Goal: Task Accomplishment & Management: Use online tool/utility

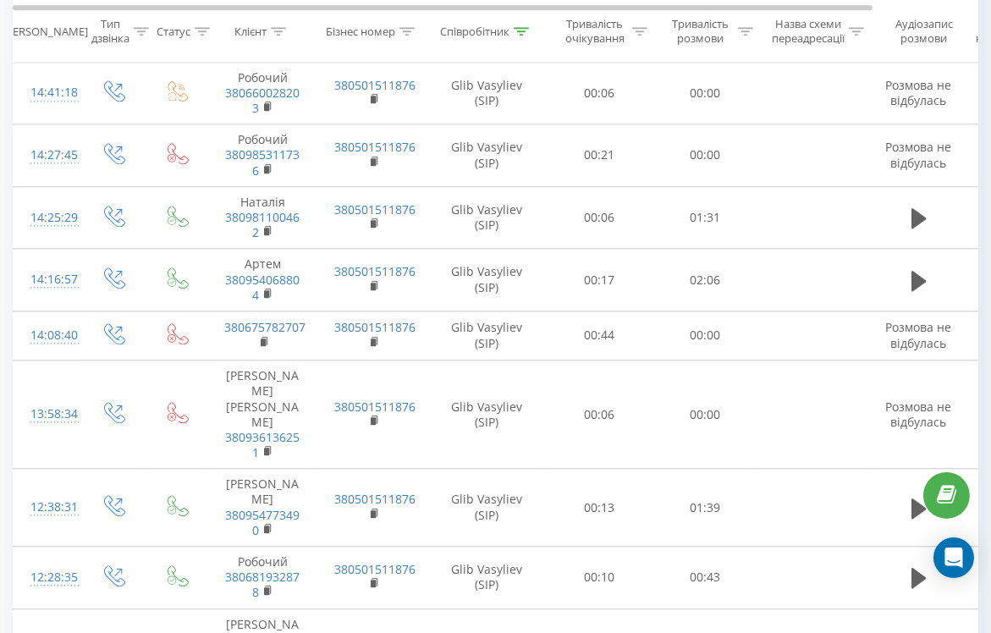
scroll to position [5820, 0]
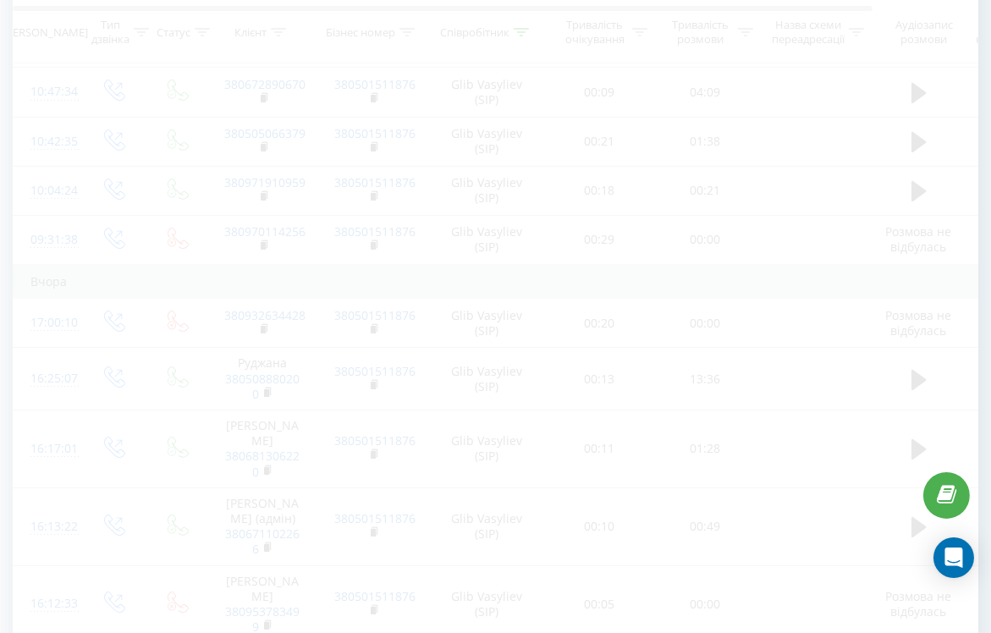
scroll to position [111, 0]
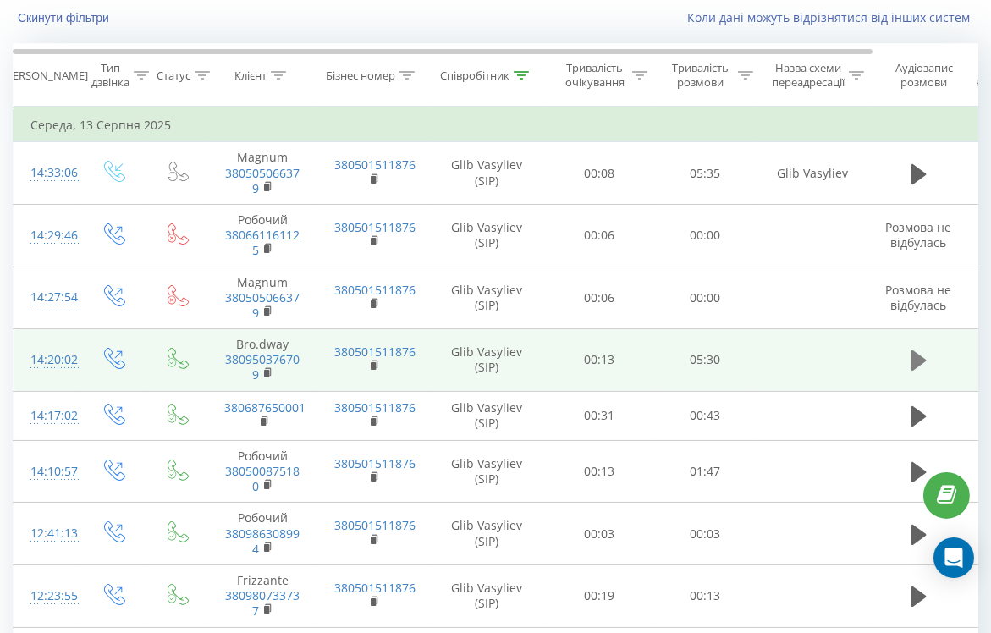
click at [917, 355] on icon at bounding box center [918, 360] width 15 height 20
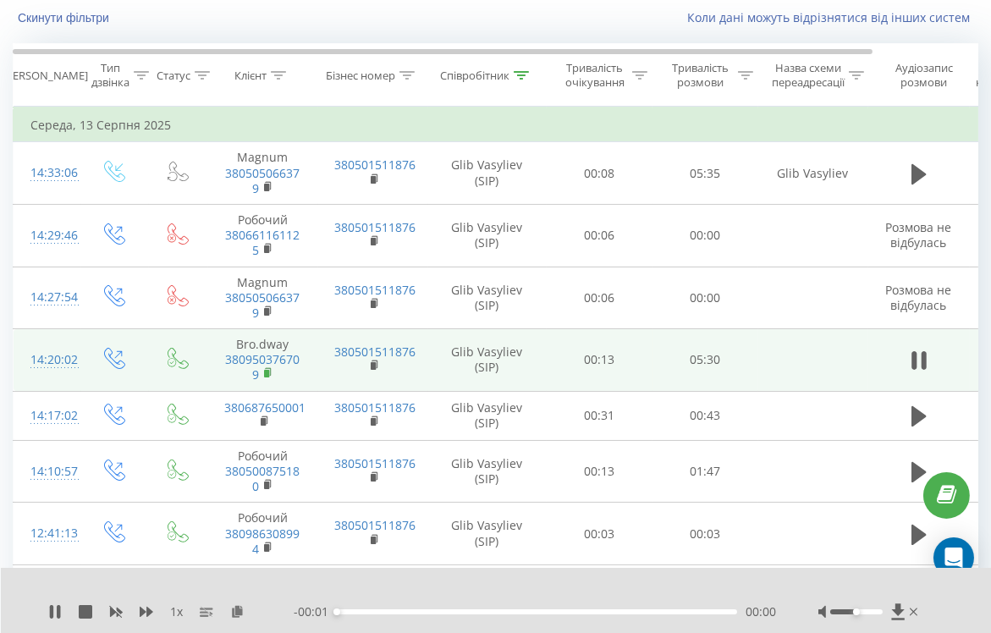
click at [267, 373] on rect at bounding box center [266, 374] width 5 height 8
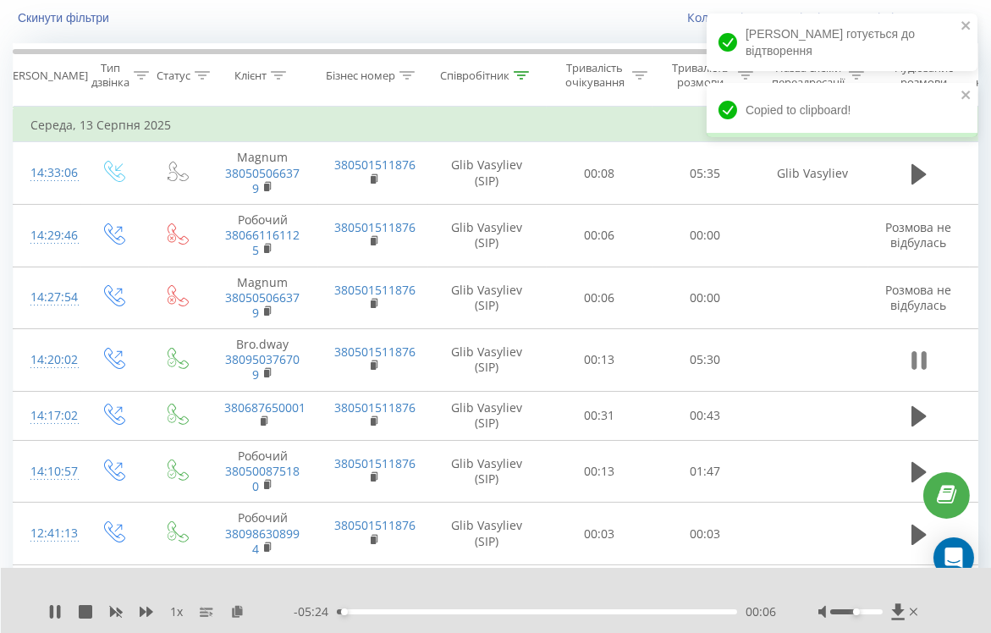
click at [924, 352] on icon at bounding box center [923, 360] width 5 height 19
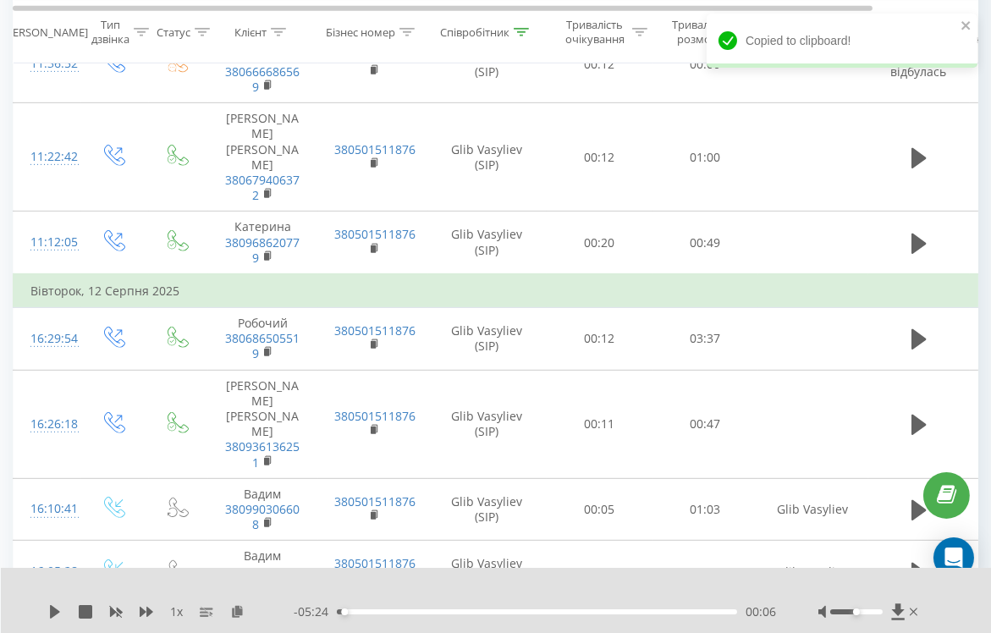
scroll to position [1133, 0]
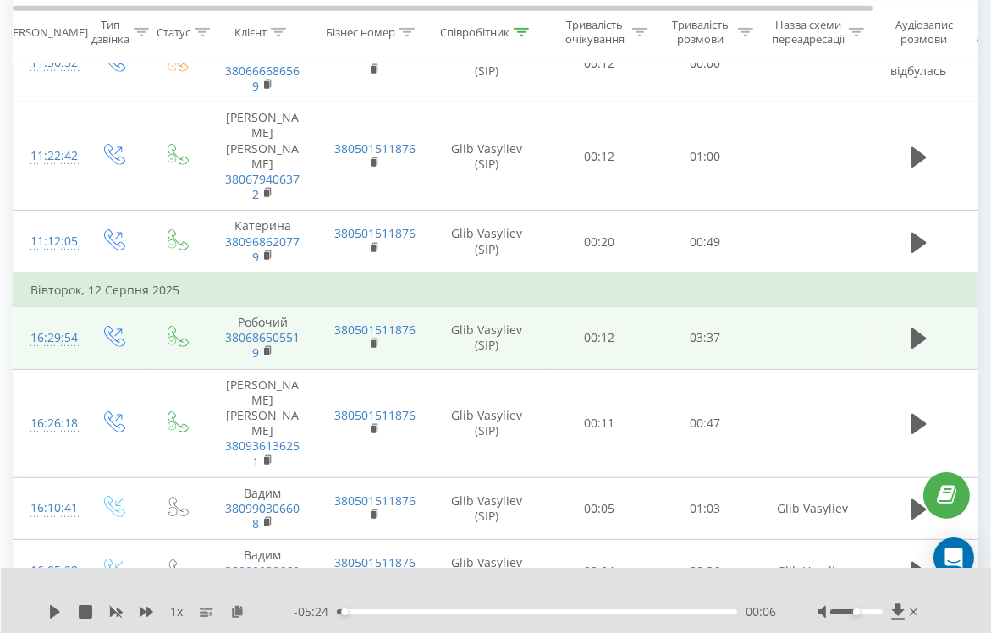
click at [910, 338] on span at bounding box center [918, 346] width 25 height 16
click at [269, 345] on icon at bounding box center [268, 351] width 9 height 12
click at [927, 326] on button at bounding box center [918, 338] width 25 height 25
click at [244, 613] on icon at bounding box center [237, 611] width 14 height 12
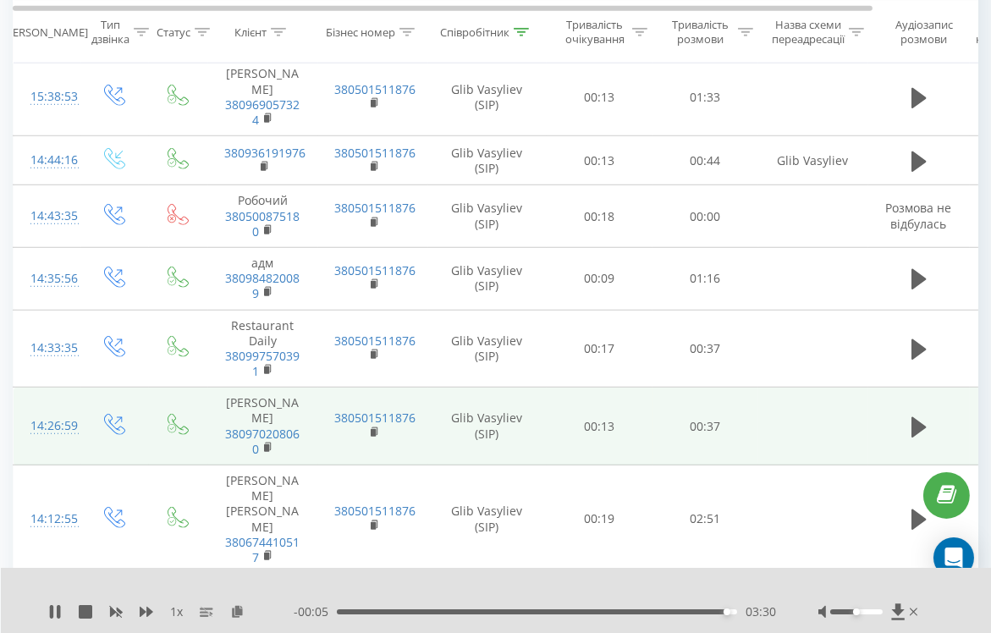
scroll to position [1766, 0]
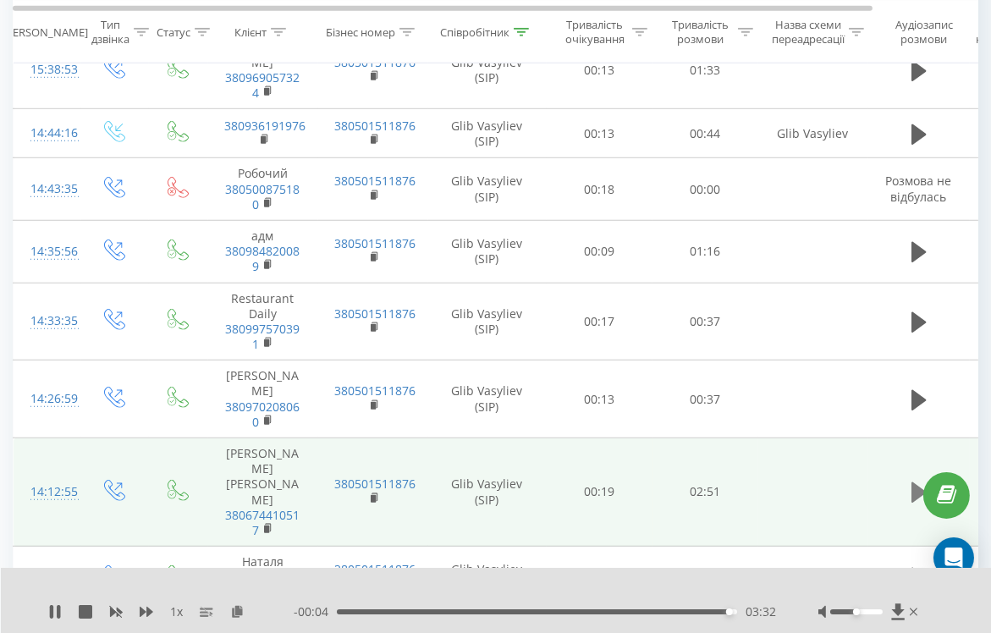
click at [917, 482] on icon at bounding box center [918, 492] width 15 height 20
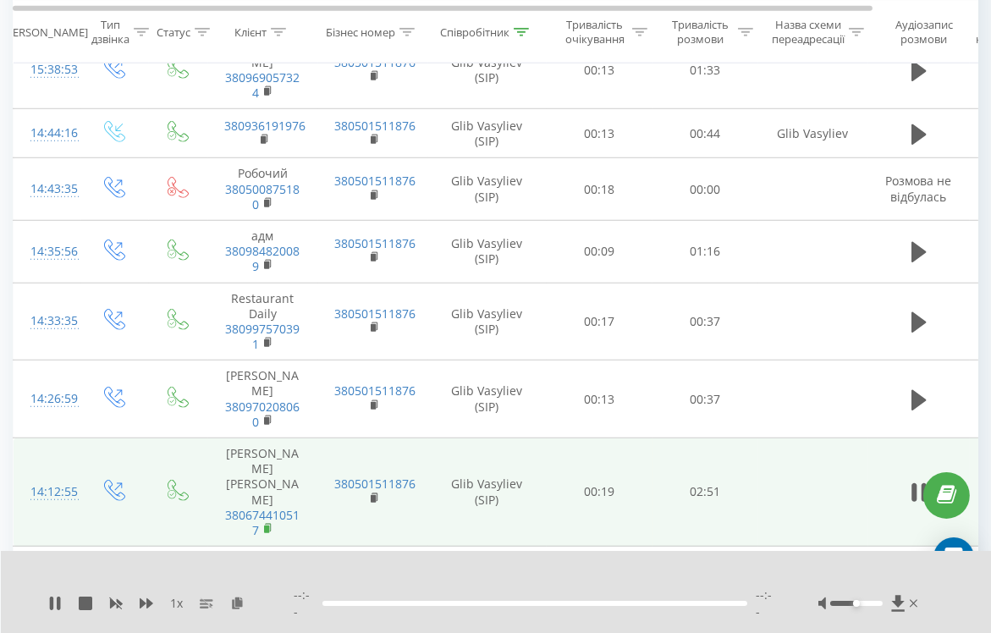
click at [267, 526] on rect at bounding box center [266, 530] width 5 height 8
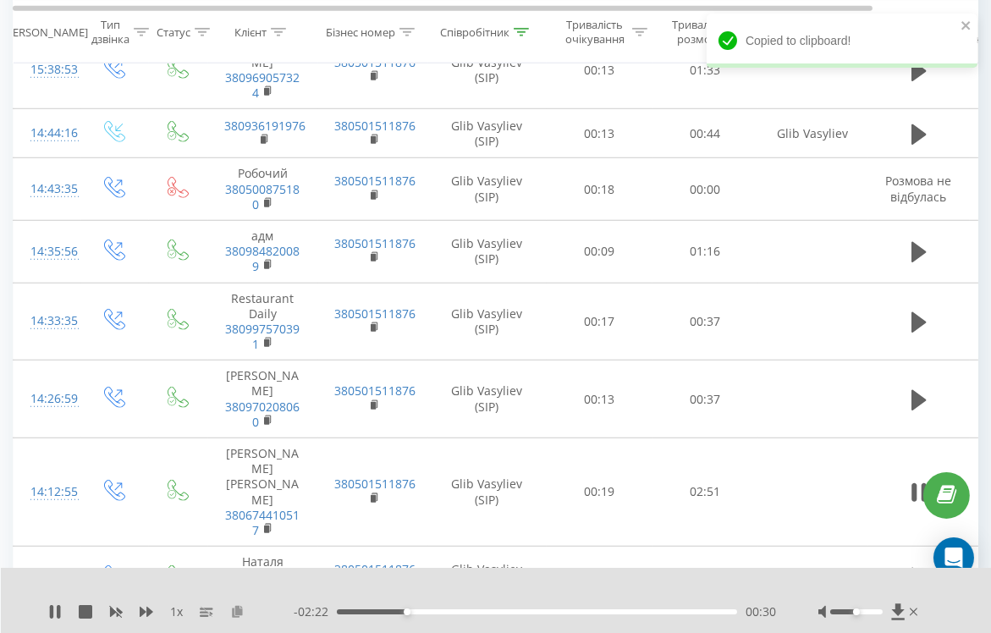
click at [239, 614] on icon at bounding box center [237, 611] width 14 height 12
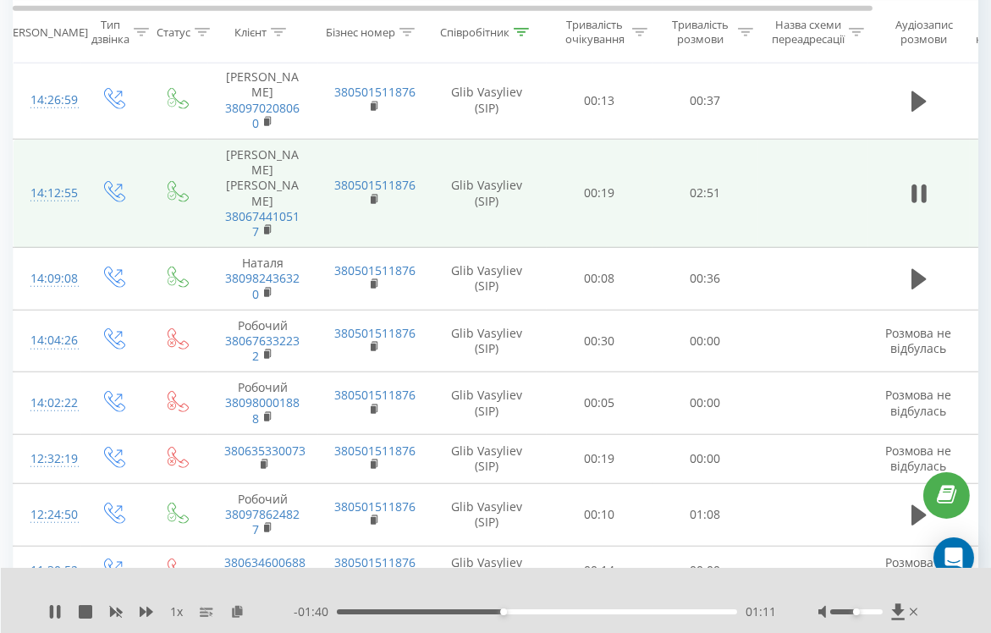
scroll to position [2188, 0]
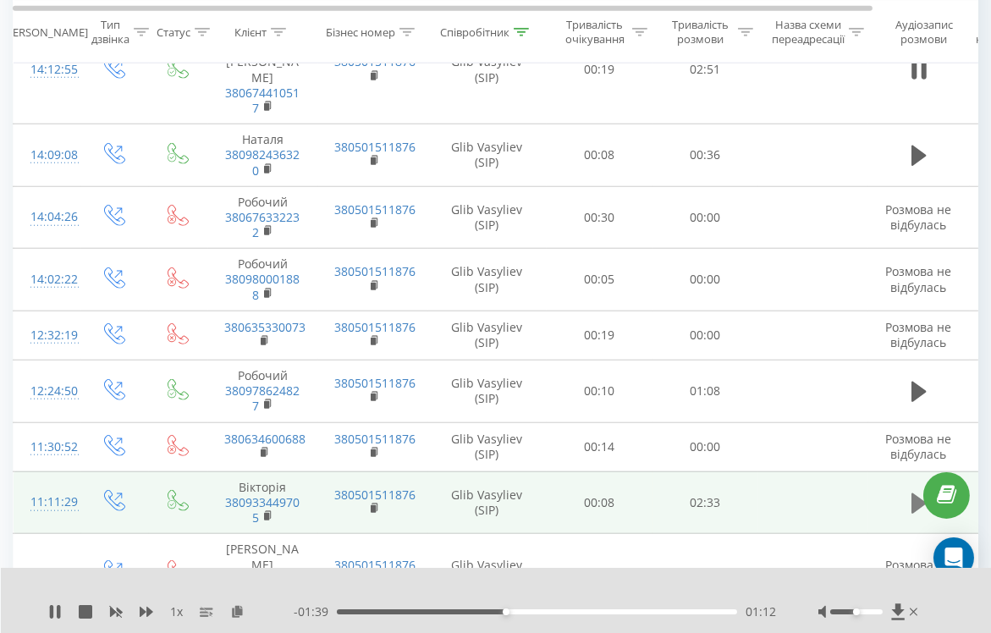
click at [912, 493] on icon at bounding box center [918, 503] width 15 height 20
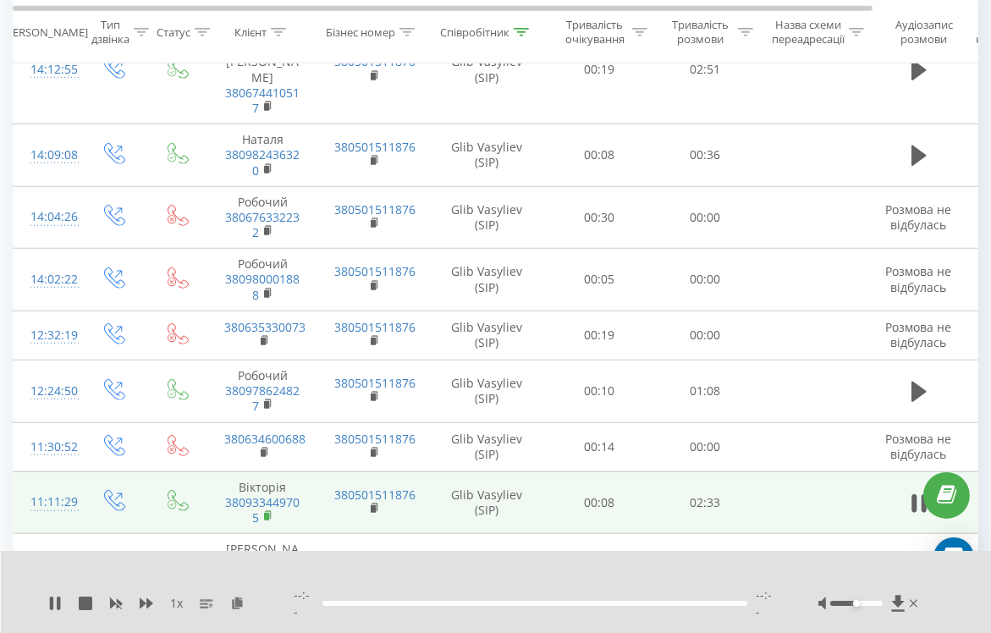
click at [271, 510] on icon at bounding box center [268, 516] width 9 height 12
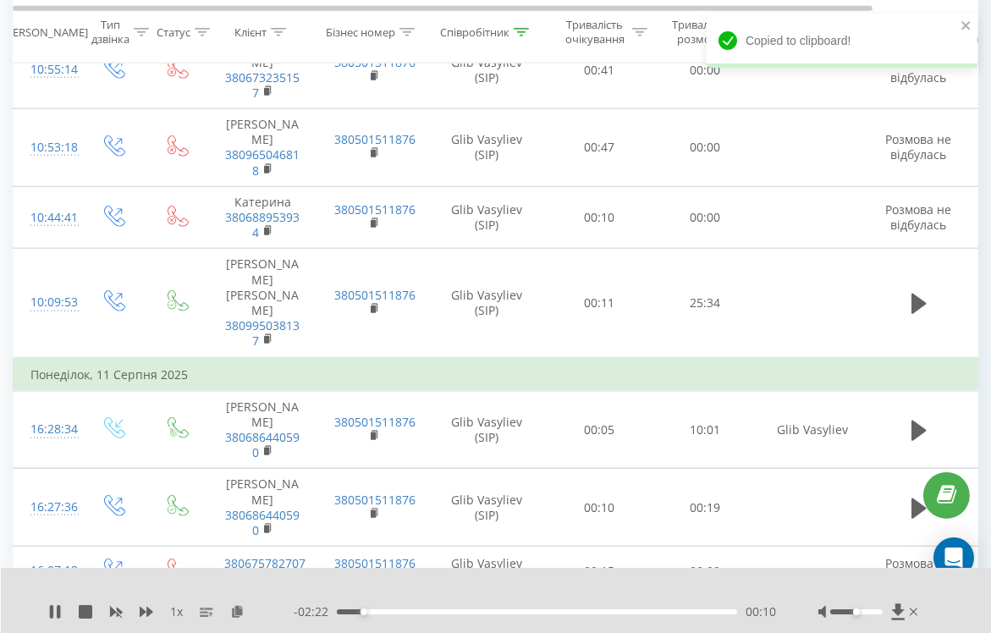
scroll to position [2692, 0]
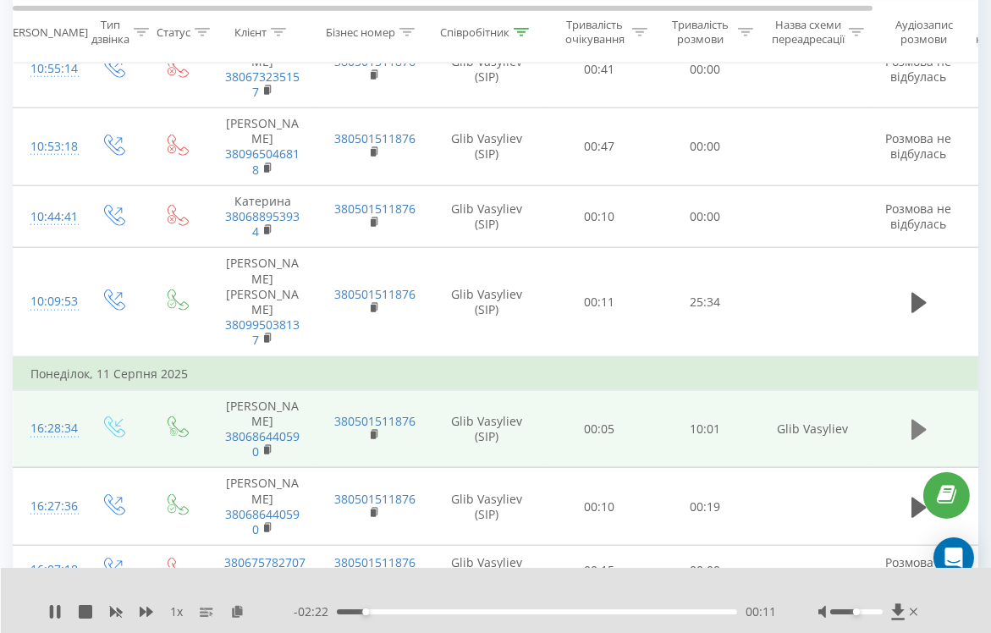
click at [917, 418] on icon at bounding box center [918, 430] width 15 height 24
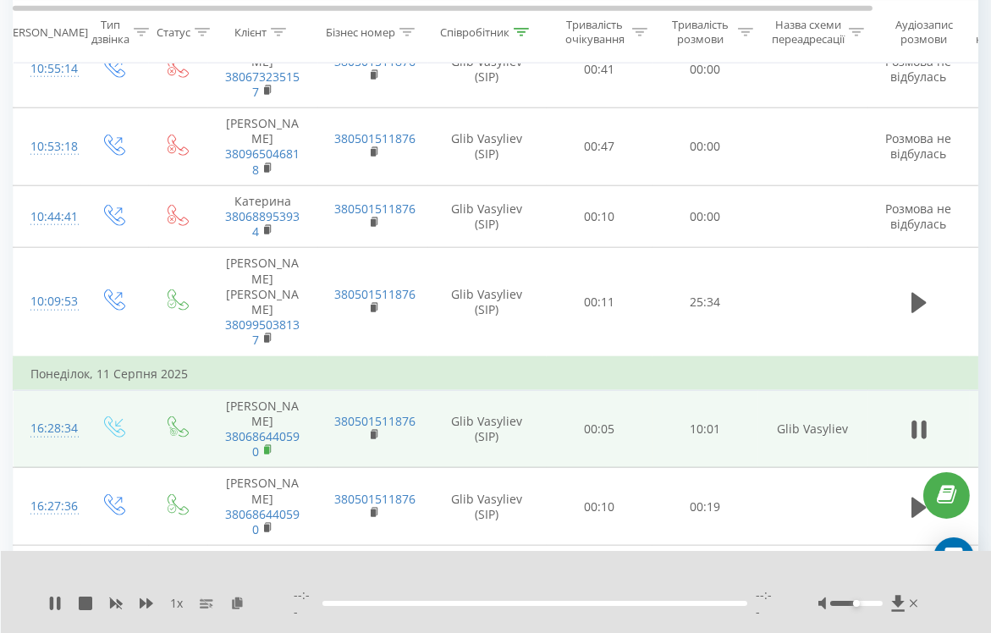
click at [266, 447] on rect at bounding box center [266, 451] width 5 height 8
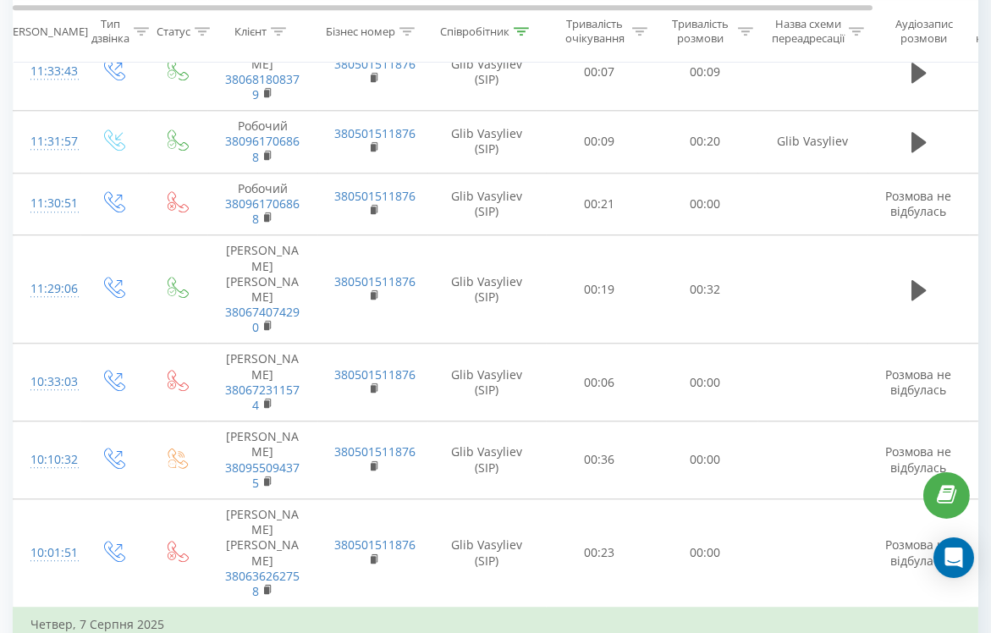
scroll to position [6186, 0]
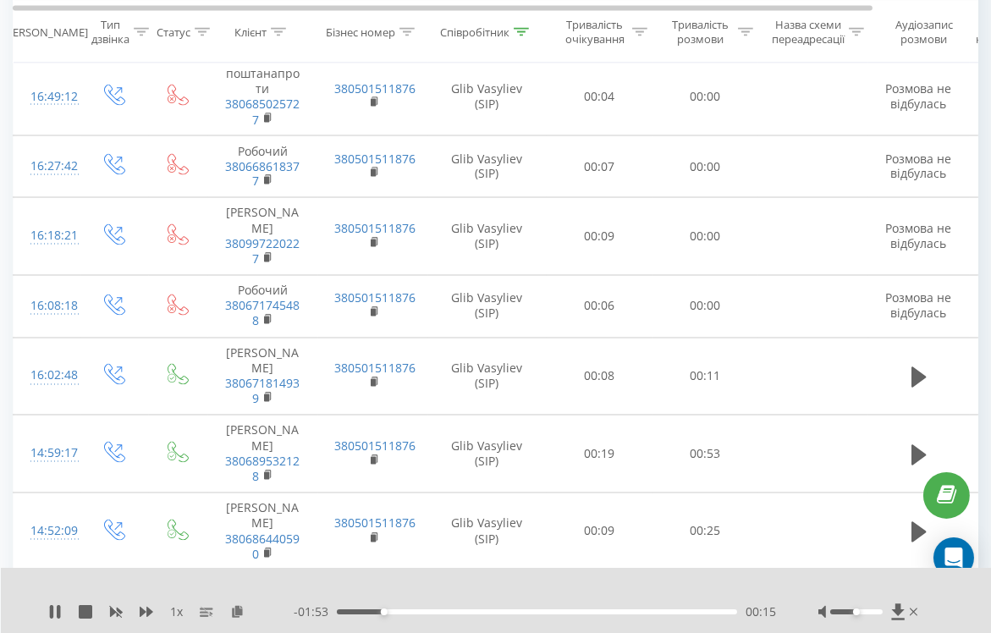
scroll to position [4208, 0]
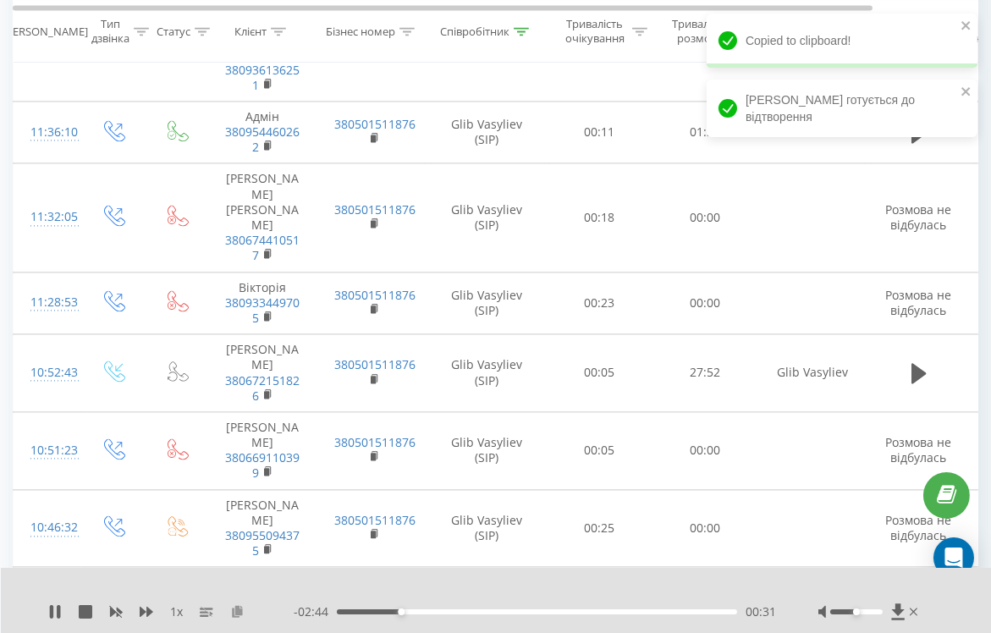
click at [239, 614] on icon at bounding box center [237, 611] width 14 height 12
drag, startPoint x: 860, startPoint y: 610, endPoint x: 907, endPoint y: 610, distance: 47.4
click at [906, 610] on div at bounding box center [869, 611] width 103 height 17
click at [54, 613] on icon at bounding box center [55, 612] width 14 height 14
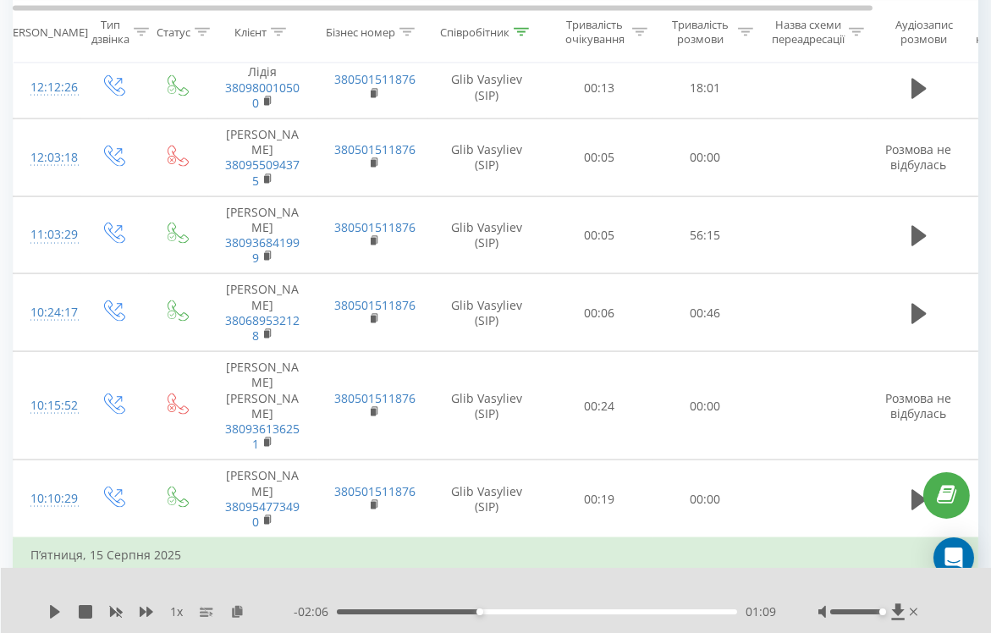
scroll to position [3625, 0]
